Goal: Check status: Check status

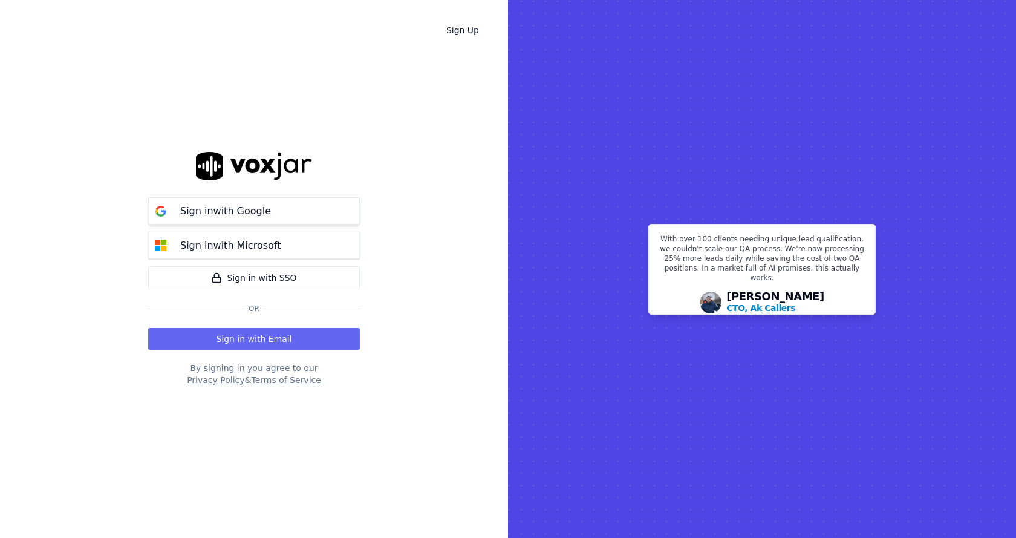
click at [206, 213] on p "Sign in with Google" at bounding box center [225, 211] width 91 height 15
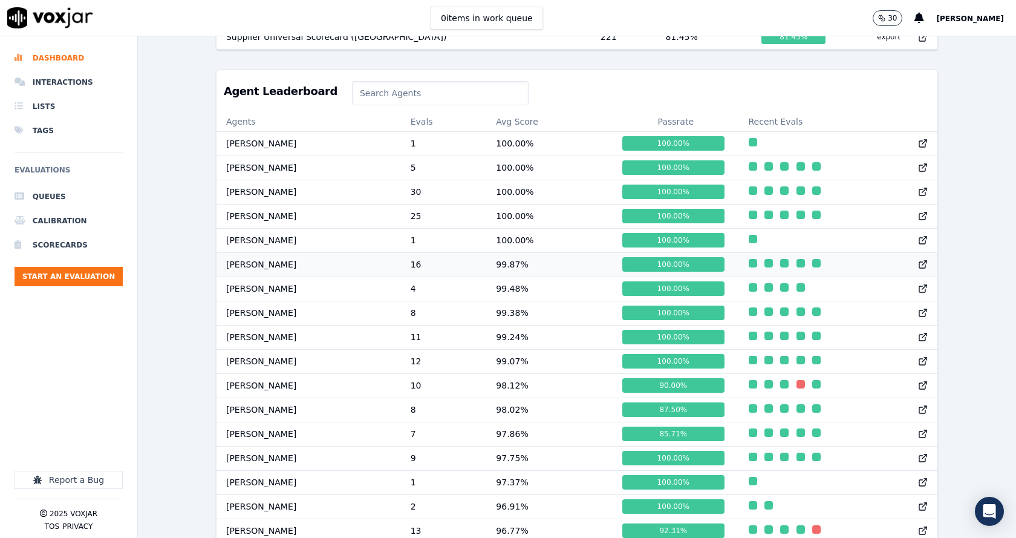
scroll to position [544, 0]
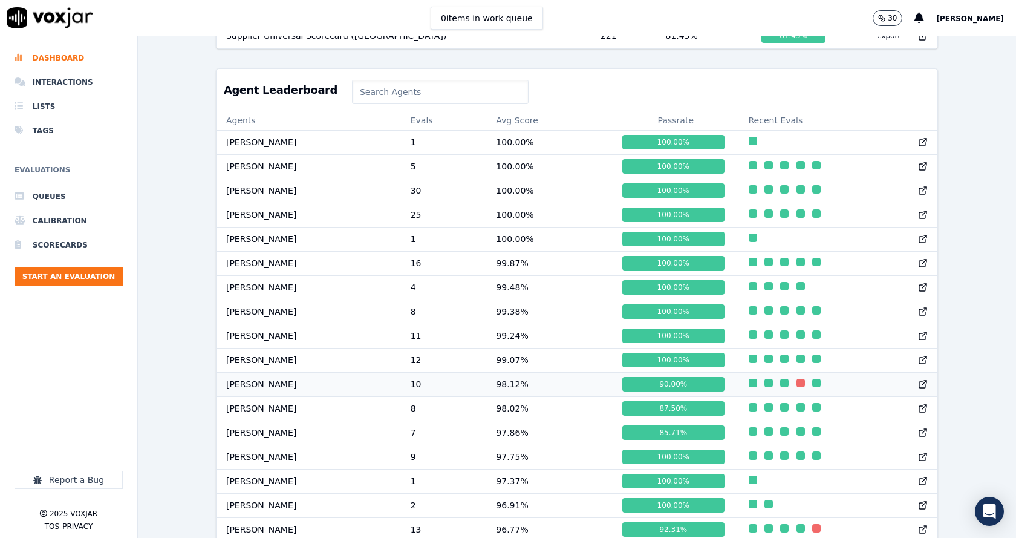
click at [462, 396] on td "10" at bounding box center [444, 384] width 86 height 24
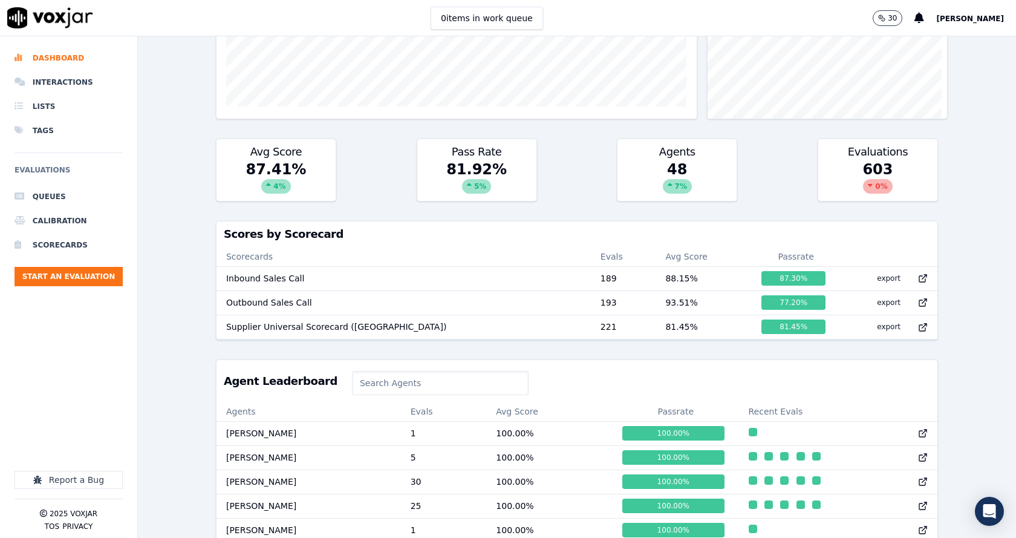
scroll to position [1327, 0]
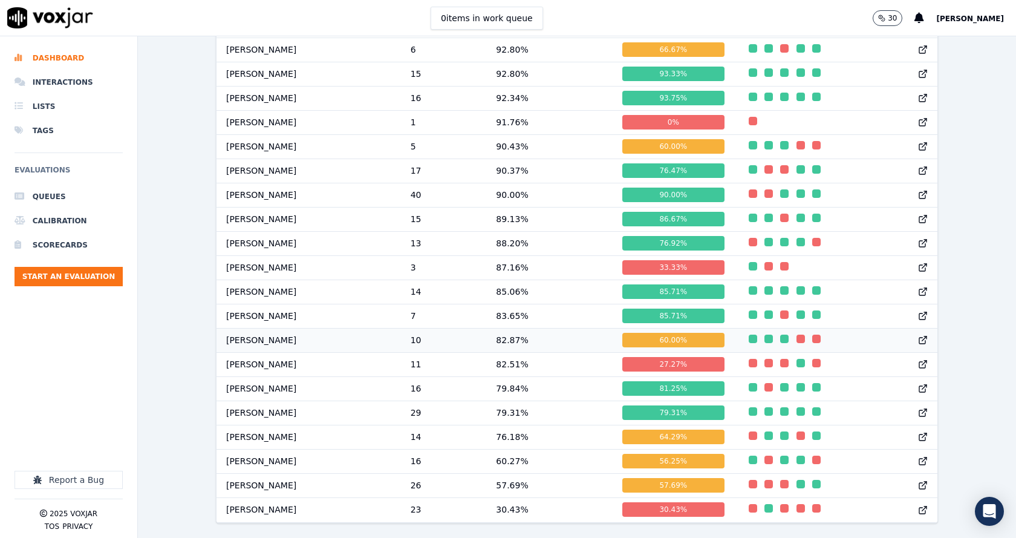
click at [665, 333] on div "60.00 %" at bounding box center [673, 340] width 102 height 15
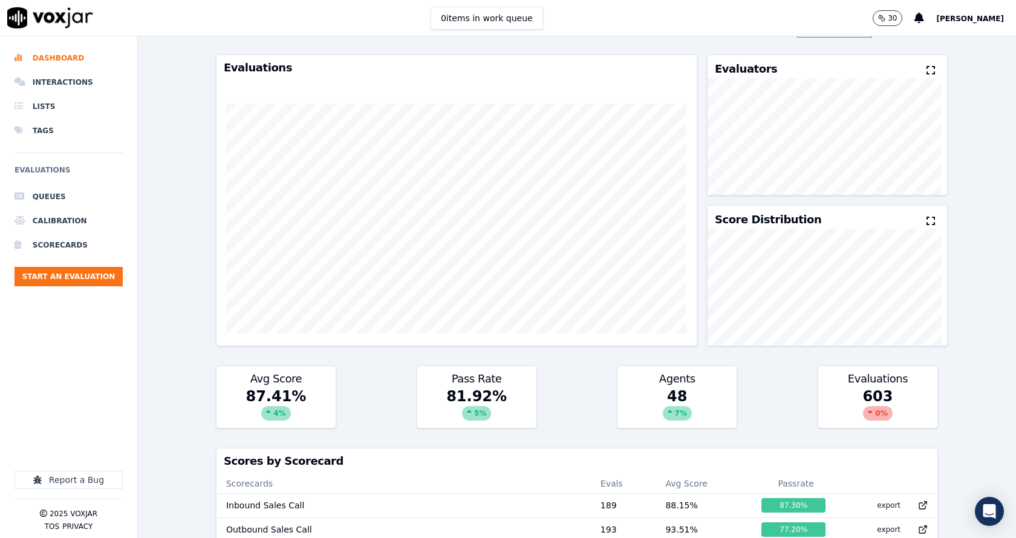
scroll to position [0, 0]
